Goal: Task Accomplishment & Management: Complete application form

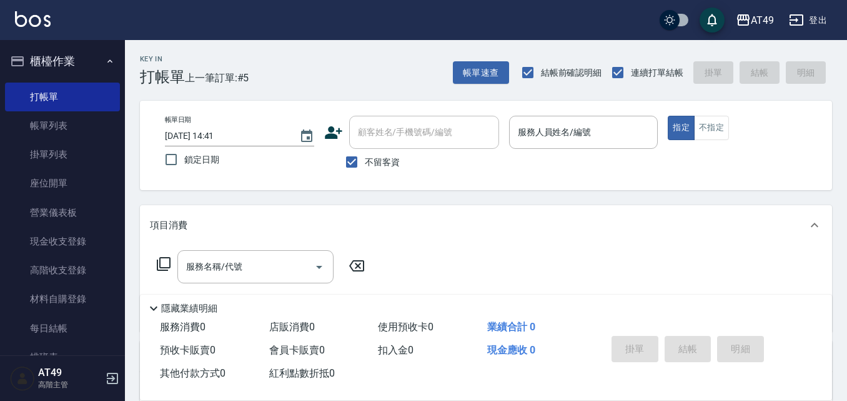
click at [379, 162] on span "不留客資" at bounding box center [382, 162] width 35 height 13
click at [365, 162] on input "不留客資" at bounding box center [352, 162] width 26 height 26
checkbox input "false"
click at [399, 128] on div "顧客姓名/手機號碼/編號 顧客姓名/手機號碼/編號" at bounding box center [424, 132] width 150 height 33
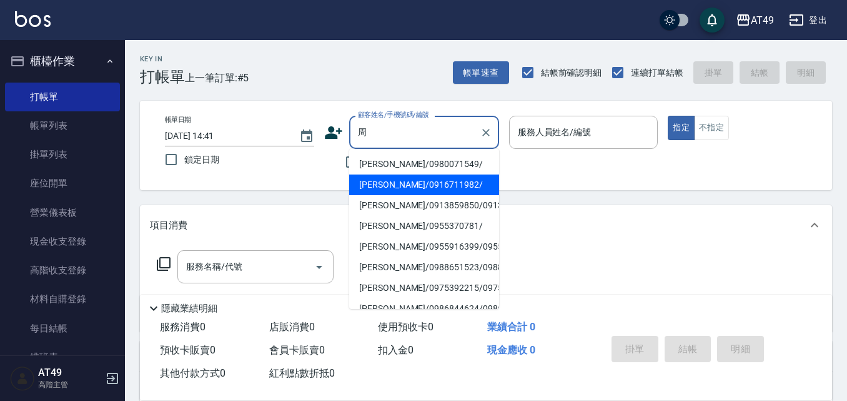
click at [403, 152] on ul "[PERSON_NAME]/0980071549/ [PERSON_NAME]/0916711982/ [PERSON_NAME]/0913859850/09…" at bounding box center [424, 229] width 150 height 160
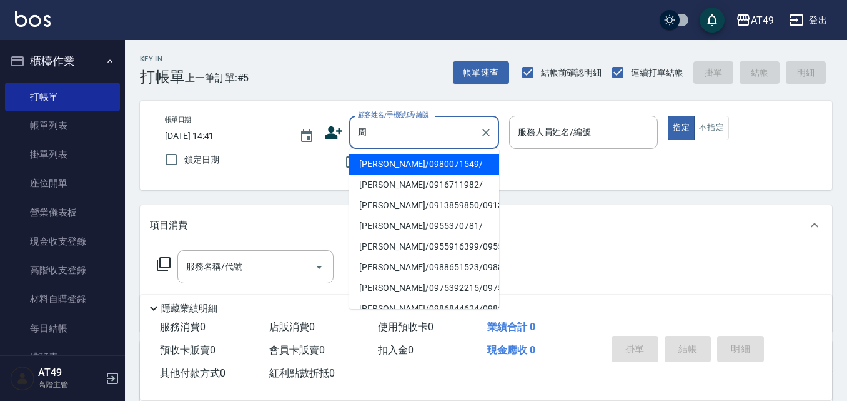
click at [402, 162] on li "[PERSON_NAME]/0980071549/" at bounding box center [424, 164] width 150 height 21
type input "[PERSON_NAME]/0980071549/"
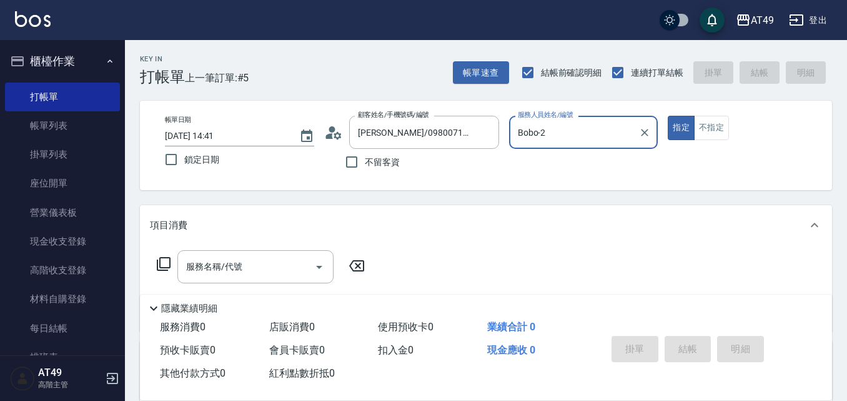
type input "Bobo-2"
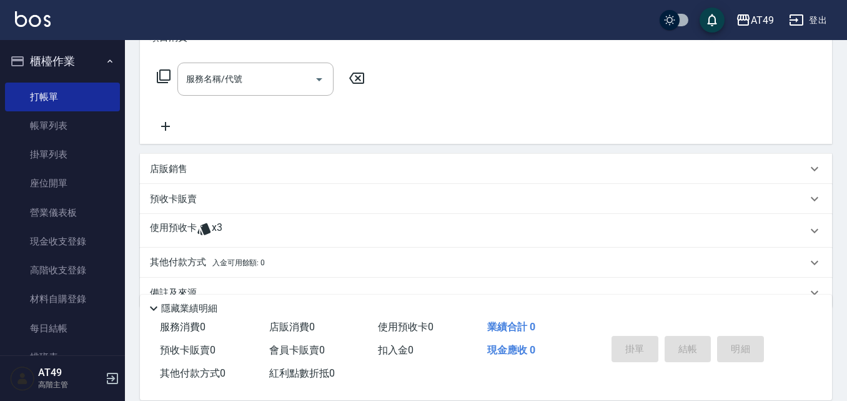
click at [173, 221] on div "使用預收卡 x3" at bounding box center [486, 231] width 692 height 34
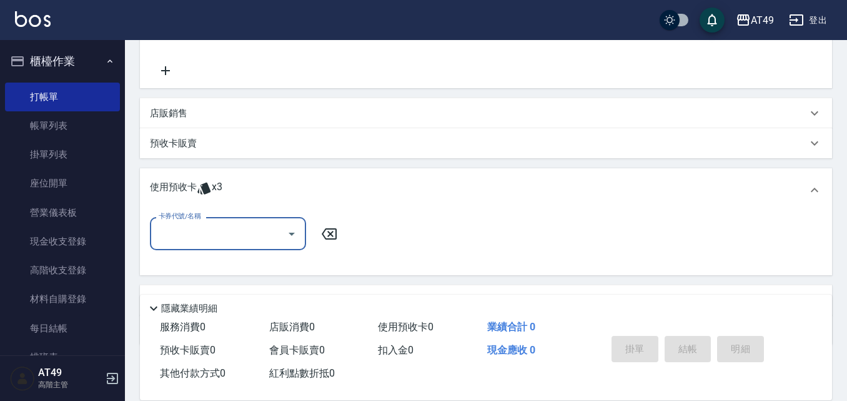
scroll to position [0, 0]
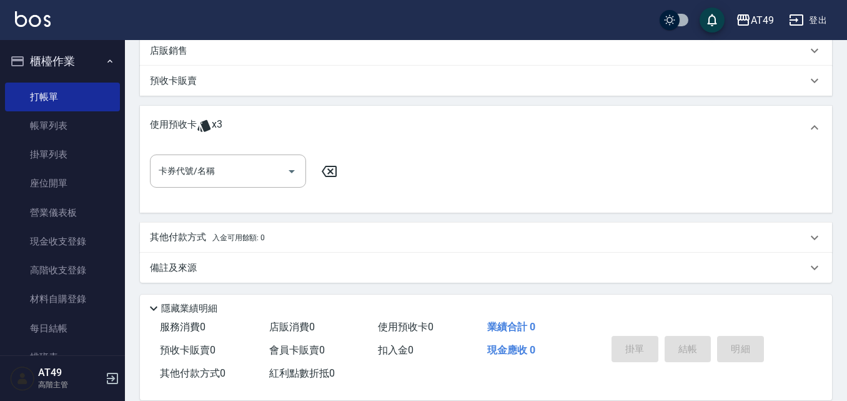
click at [207, 146] on div "使用預收卡 x3" at bounding box center [486, 128] width 692 height 44
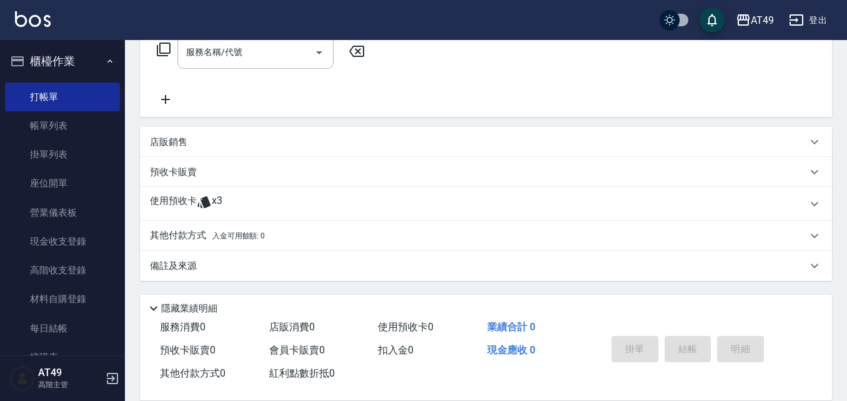
scroll to position [214, 0]
click at [202, 201] on icon at bounding box center [203, 202] width 13 height 12
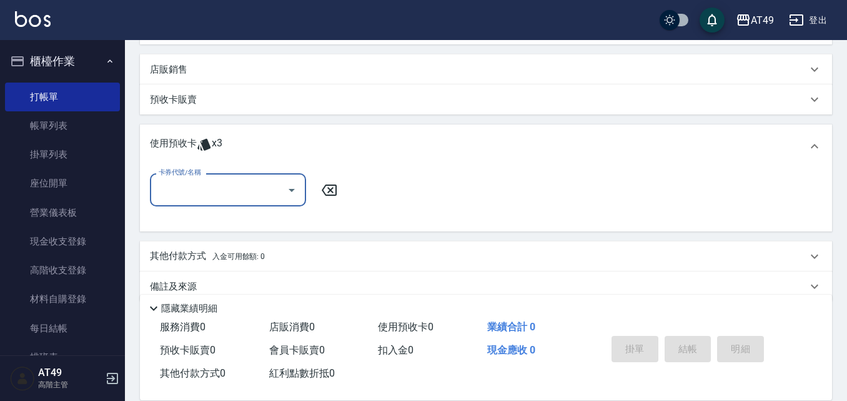
scroll to position [307, 0]
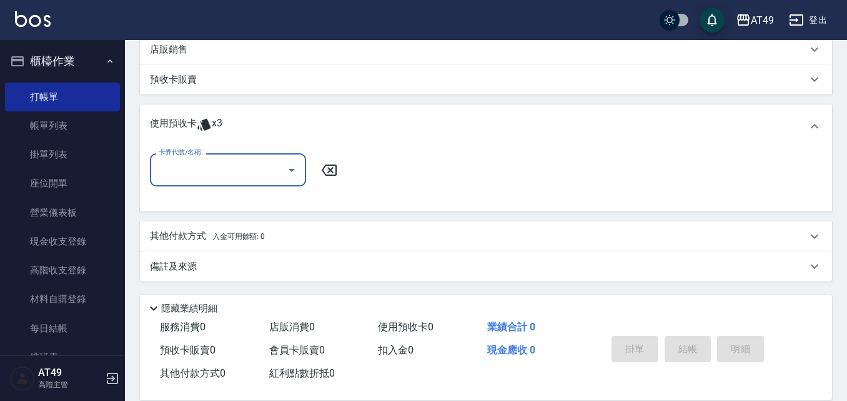
click at [207, 172] on input "卡券代號/名稱" at bounding box center [219, 170] width 126 height 22
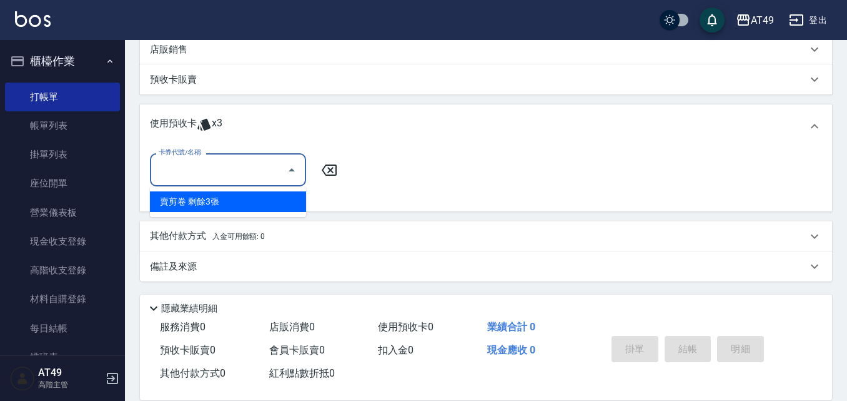
click at [221, 210] on div "賣剪卷 剩餘3張" at bounding box center [228, 201] width 156 height 21
type input "賣剪卷"
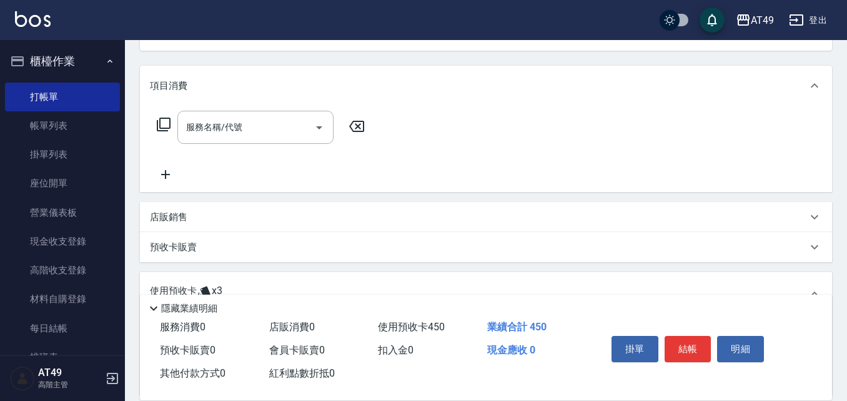
scroll to position [119, 0]
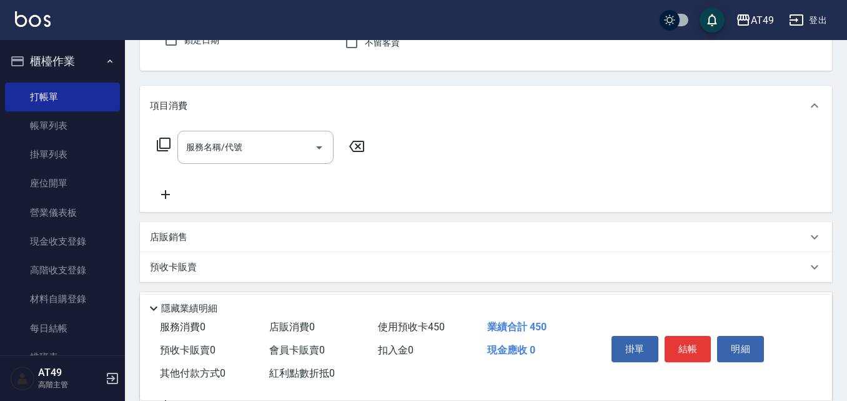
click at [165, 143] on icon at bounding box center [163, 144] width 15 height 15
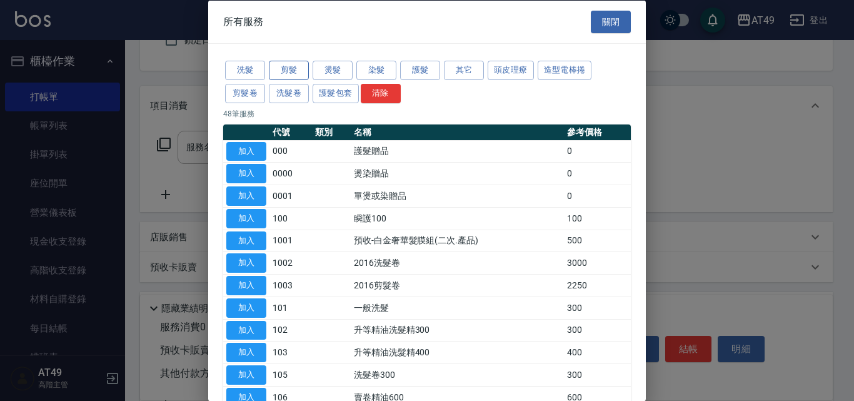
click at [304, 69] on button "剪髮" at bounding box center [289, 70] width 40 height 19
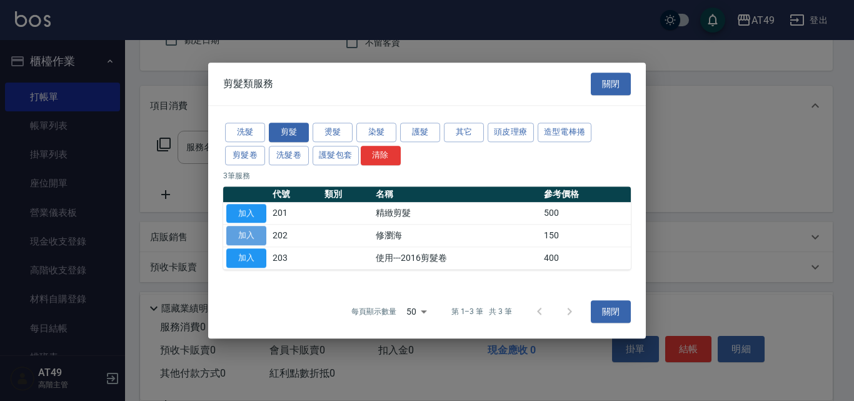
click at [245, 231] on button "加入" at bounding box center [246, 235] width 40 height 19
type input "修瀏海(202)"
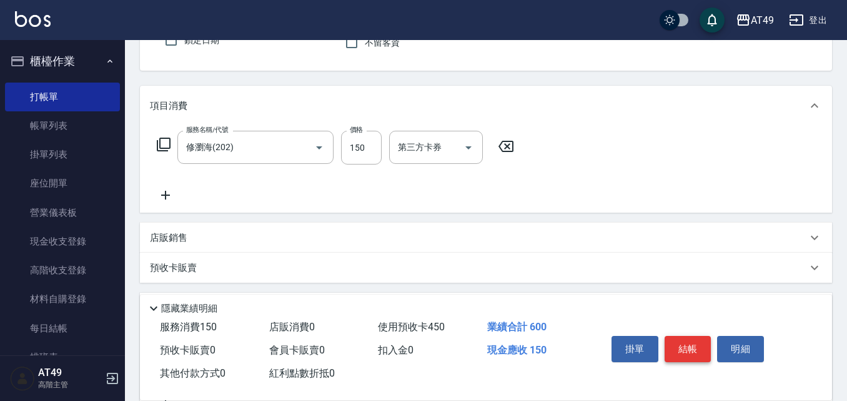
click at [689, 346] on button "結帳" at bounding box center [688, 349] width 47 height 26
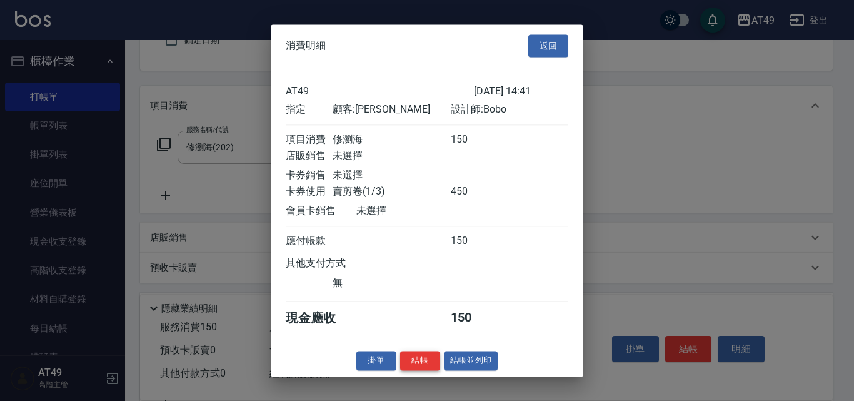
click at [407, 370] on button "結帳" at bounding box center [420, 360] width 40 height 19
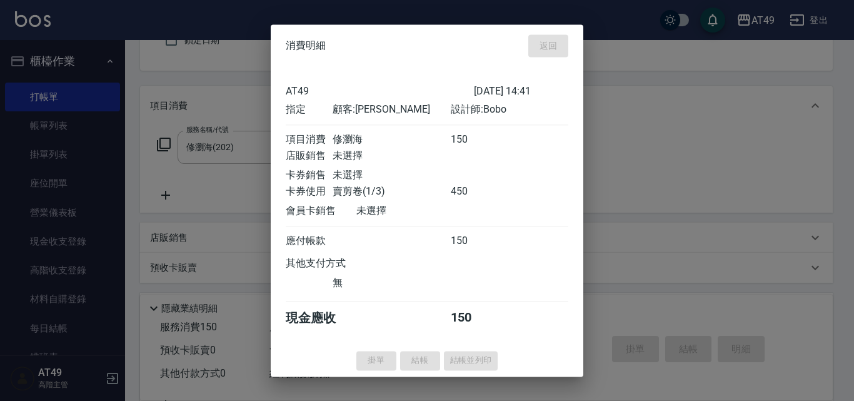
type input "[DATE] 16:27"
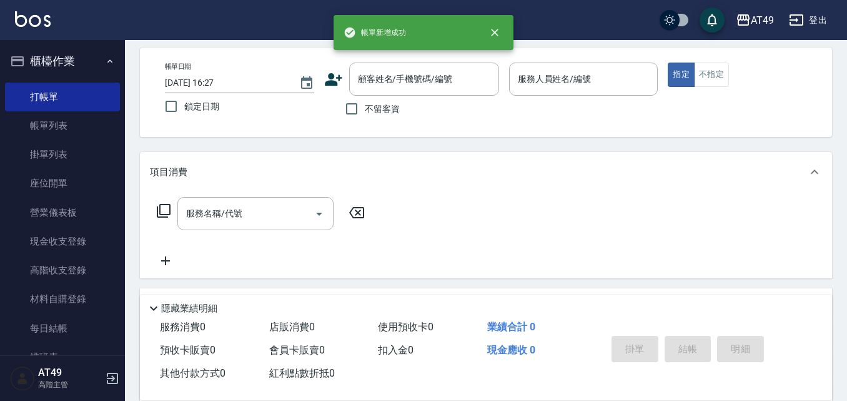
scroll to position [0, 0]
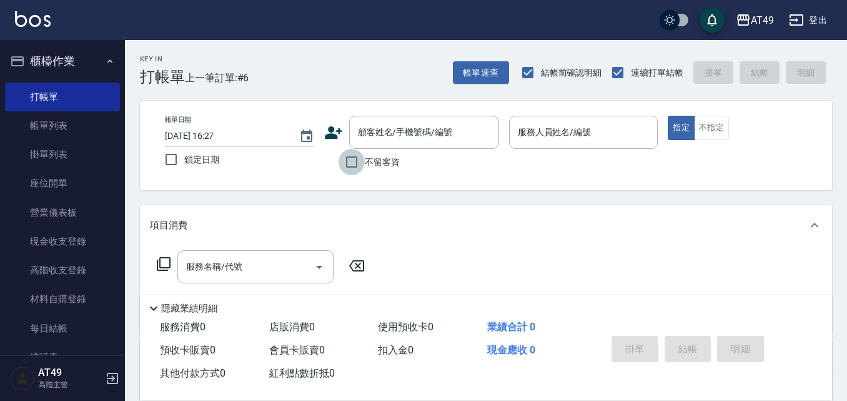
click at [345, 151] on input "不留客資" at bounding box center [352, 162] width 26 height 26
checkbox input "true"
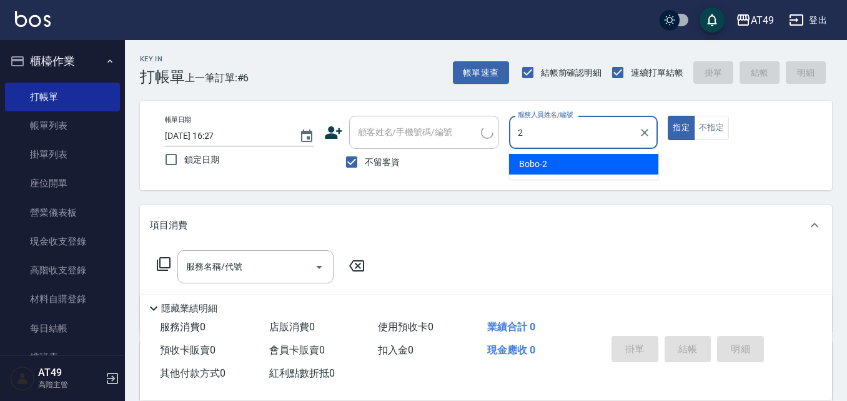
type input "Bobo-2"
type button "true"
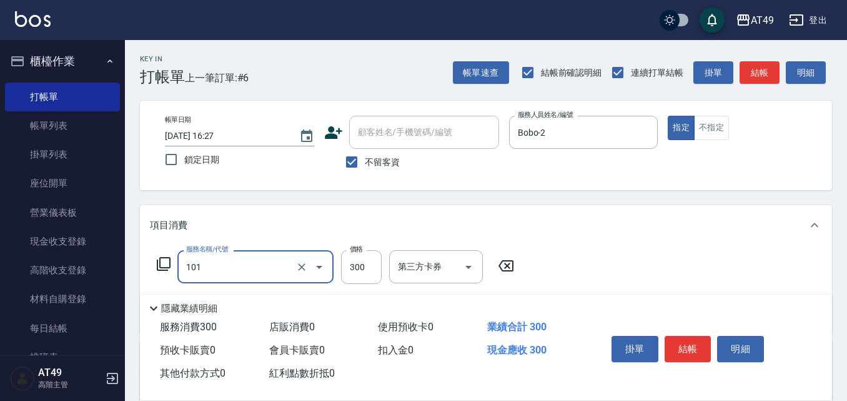
type input "一般洗髮(101)"
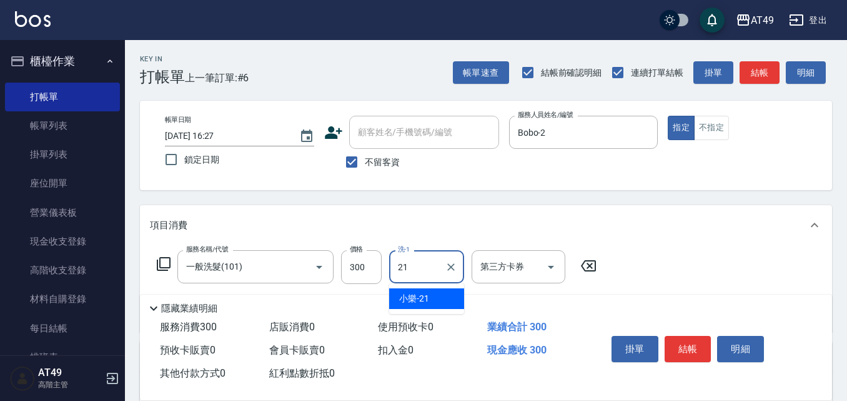
type input "小樂-21"
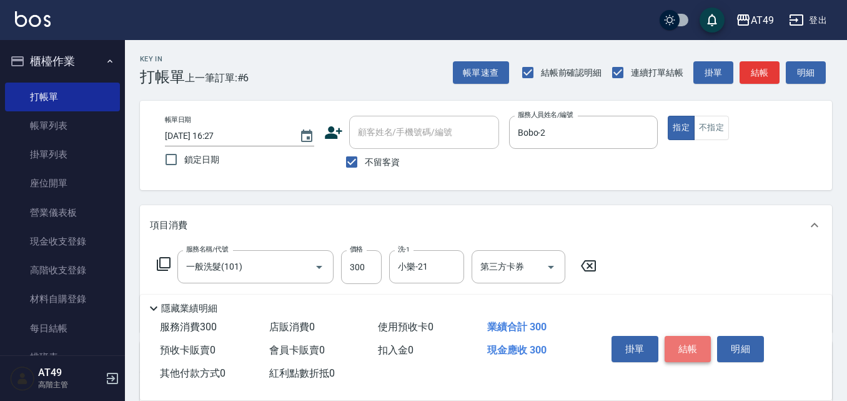
click at [690, 352] on button "結帳" at bounding box center [688, 349] width 47 height 26
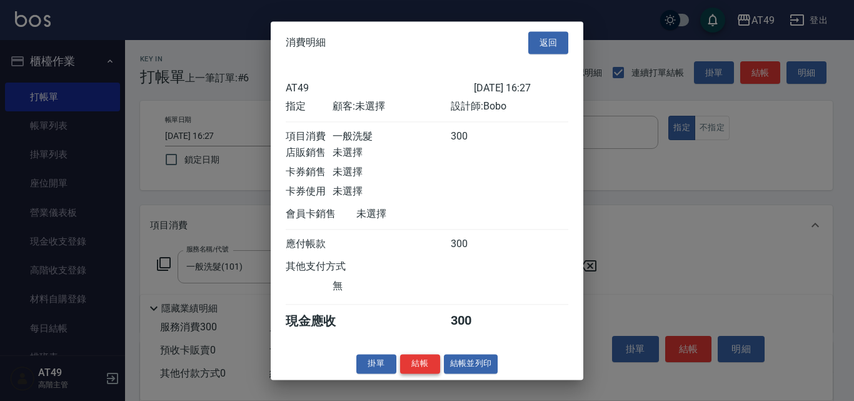
click at [415, 365] on button "結帳" at bounding box center [420, 363] width 40 height 19
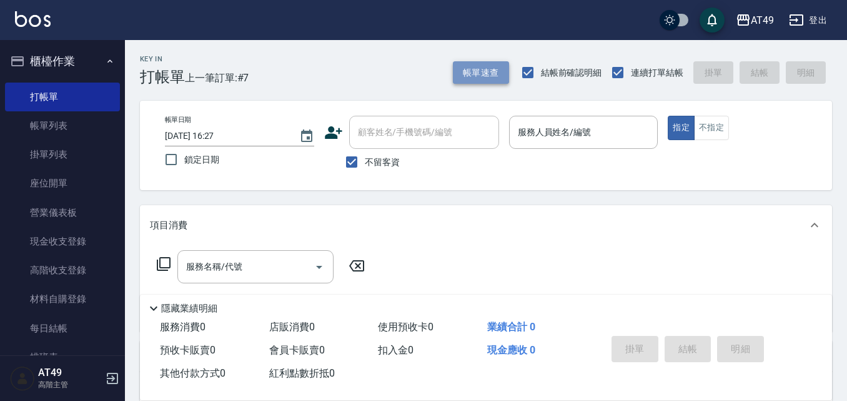
click at [489, 74] on button "帳單速查" at bounding box center [481, 72] width 56 height 23
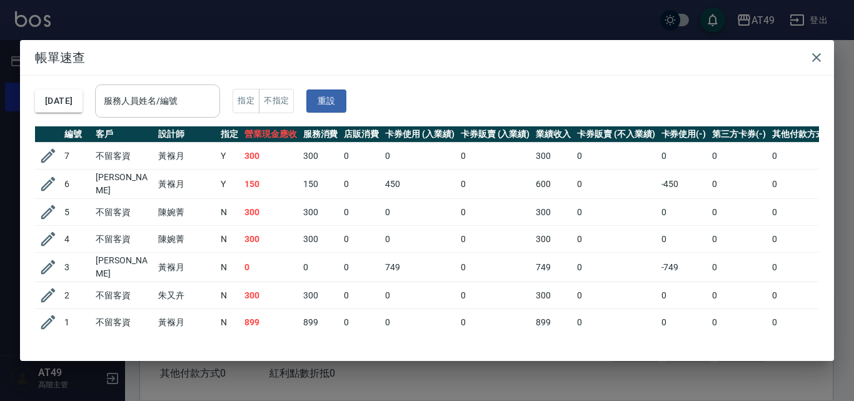
click at [166, 99] on input "服務人員姓名/編號" at bounding box center [158, 101] width 114 height 22
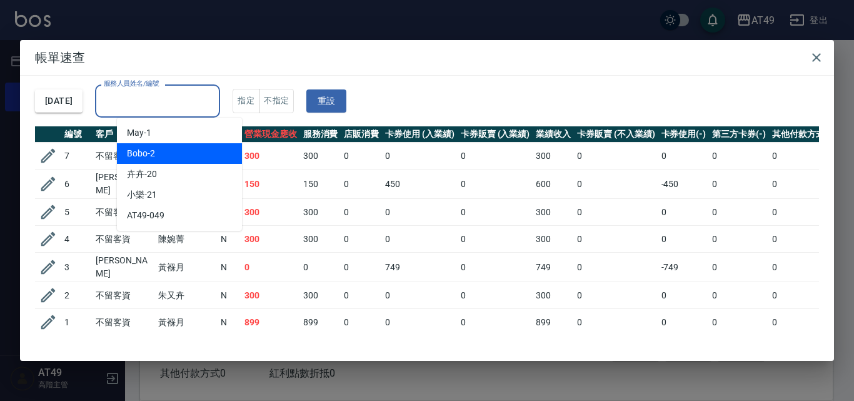
click at [176, 147] on div "Bobo -2" at bounding box center [179, 153] width 125 height 21
type input "Bobo-2"
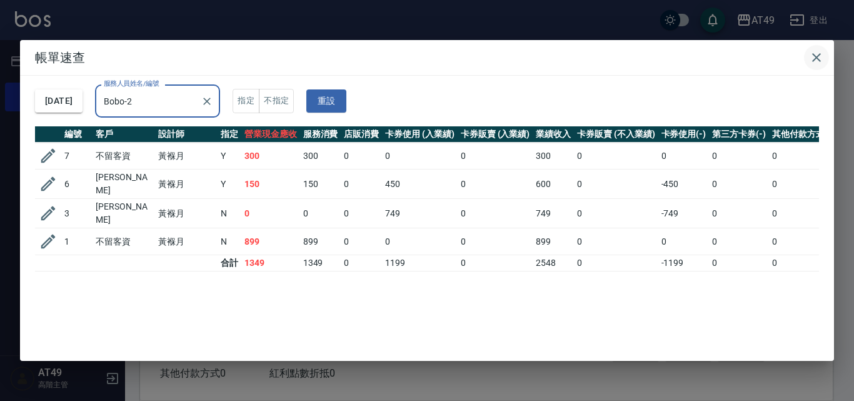
click at [817, 55] on icon "button" at bounding box center [816, 57] width 15 height 15
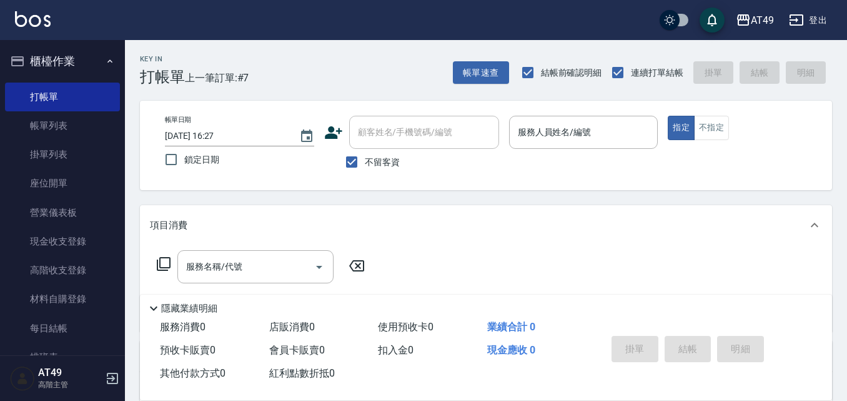
click at [439, 167] on div "不留客資" at bounding box center [411, 162] width 175 height 26
click at [454, 157] on div "不留客資" at bounding box center [411, 162] width 175 height 26
click at [547, 130] on input "服務人員姓名/編號" at bounding box center [584, 132] width 138 height 22
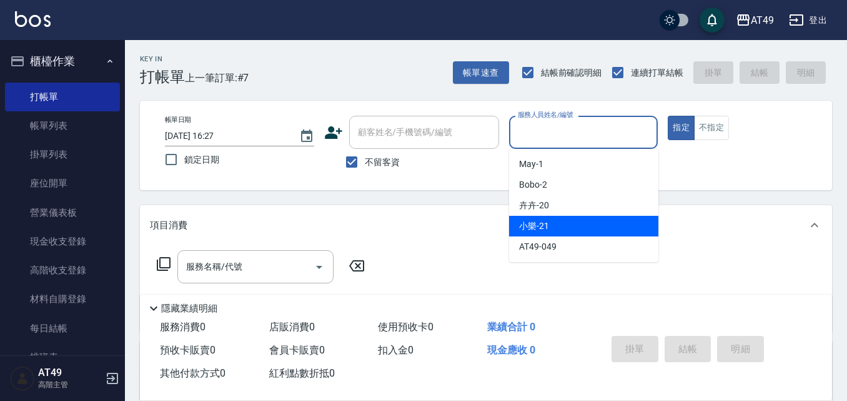
click at [547, 226] on span "小樂 -21" at bounding box center [534, 225] width 30 height 13
type input "小樂-21"
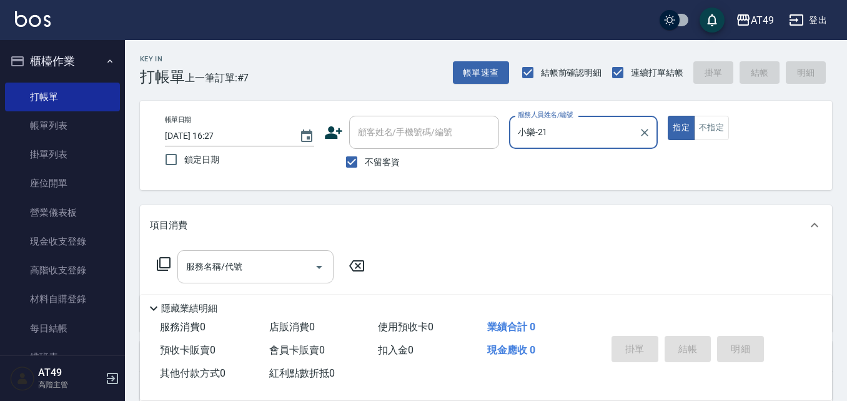
click at [314, 265] on icon "Open" at bounding box center [319, 266] width 15 height 15
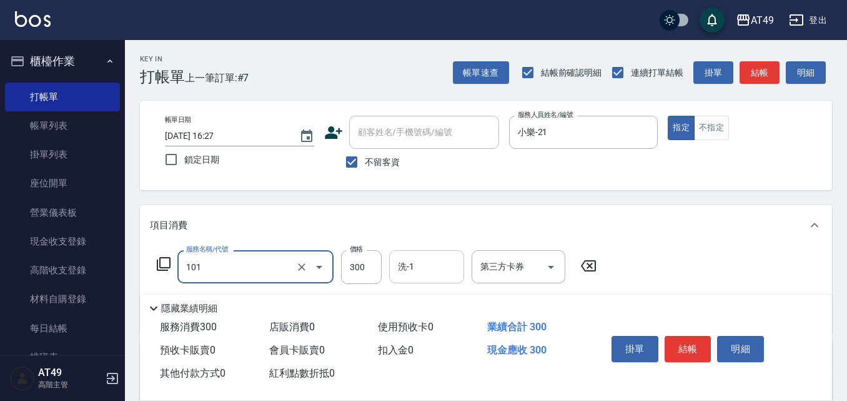
type input "一般洗髮(101)"
click at [447, 271] on input "洗-1" at bounding box center [427, 267] width 64 height 22
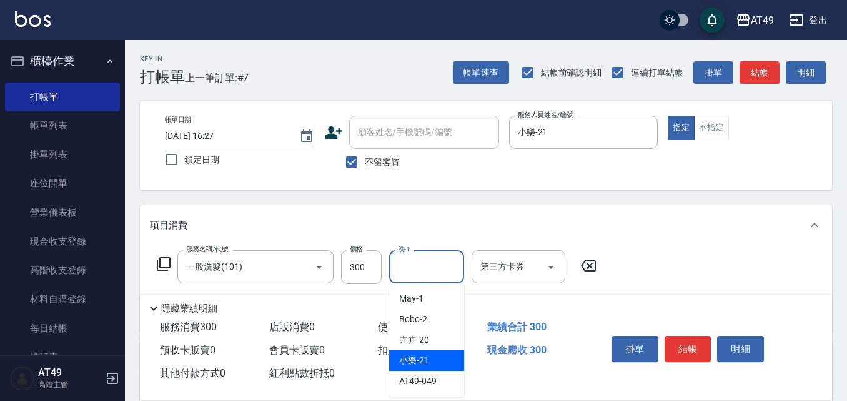
click at [420, 360] on span "小樂 -21" at bounding box center [414, 360] width 30 height 13
type input "小樂-21"
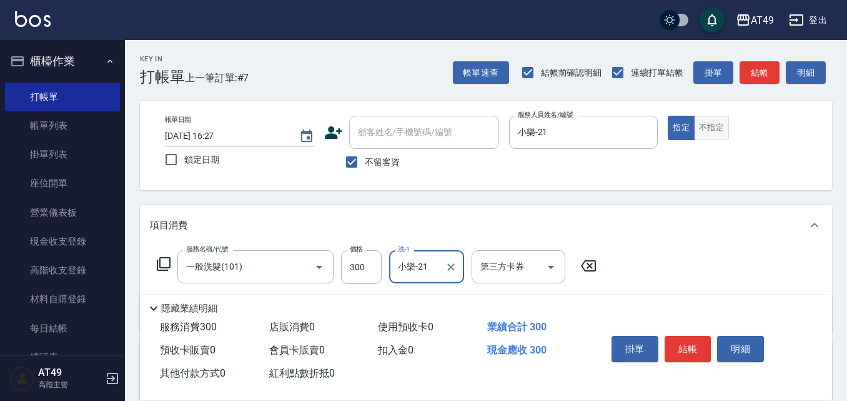
click at [712, 130] on button "不指定" at bounding box center [711, 128] width 35 height 24
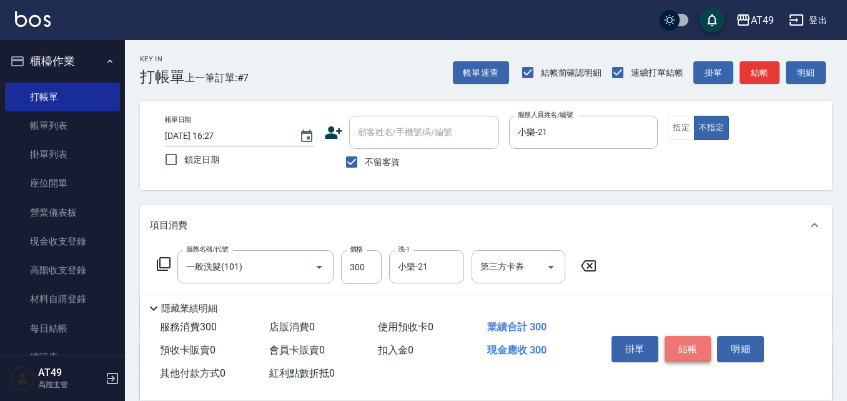
click at [687, 344] on button "結帳" at bounding box center [688, 349] width 47 height 26
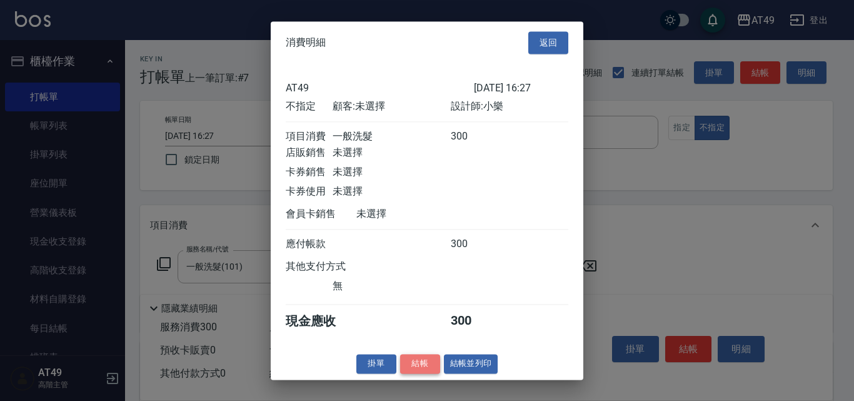
click at [432, 370] on button "結帳" at bounding box center [420, 363] width 40 height 19
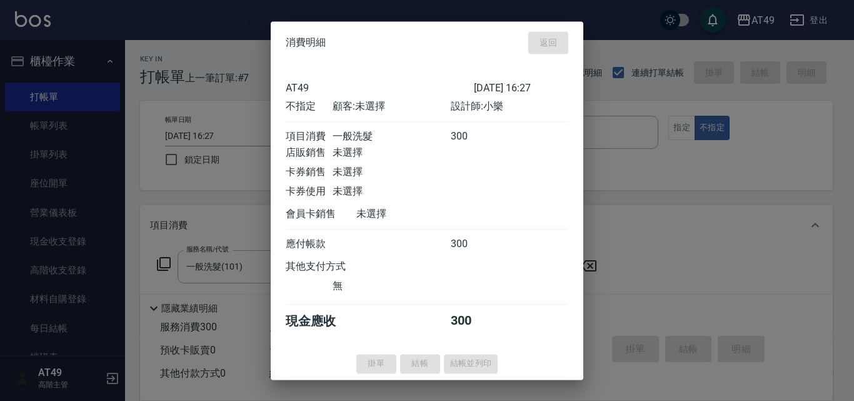
type input "[DATE] 16:35"
